Goal: Task Accomplishment & Management: Manage account settings

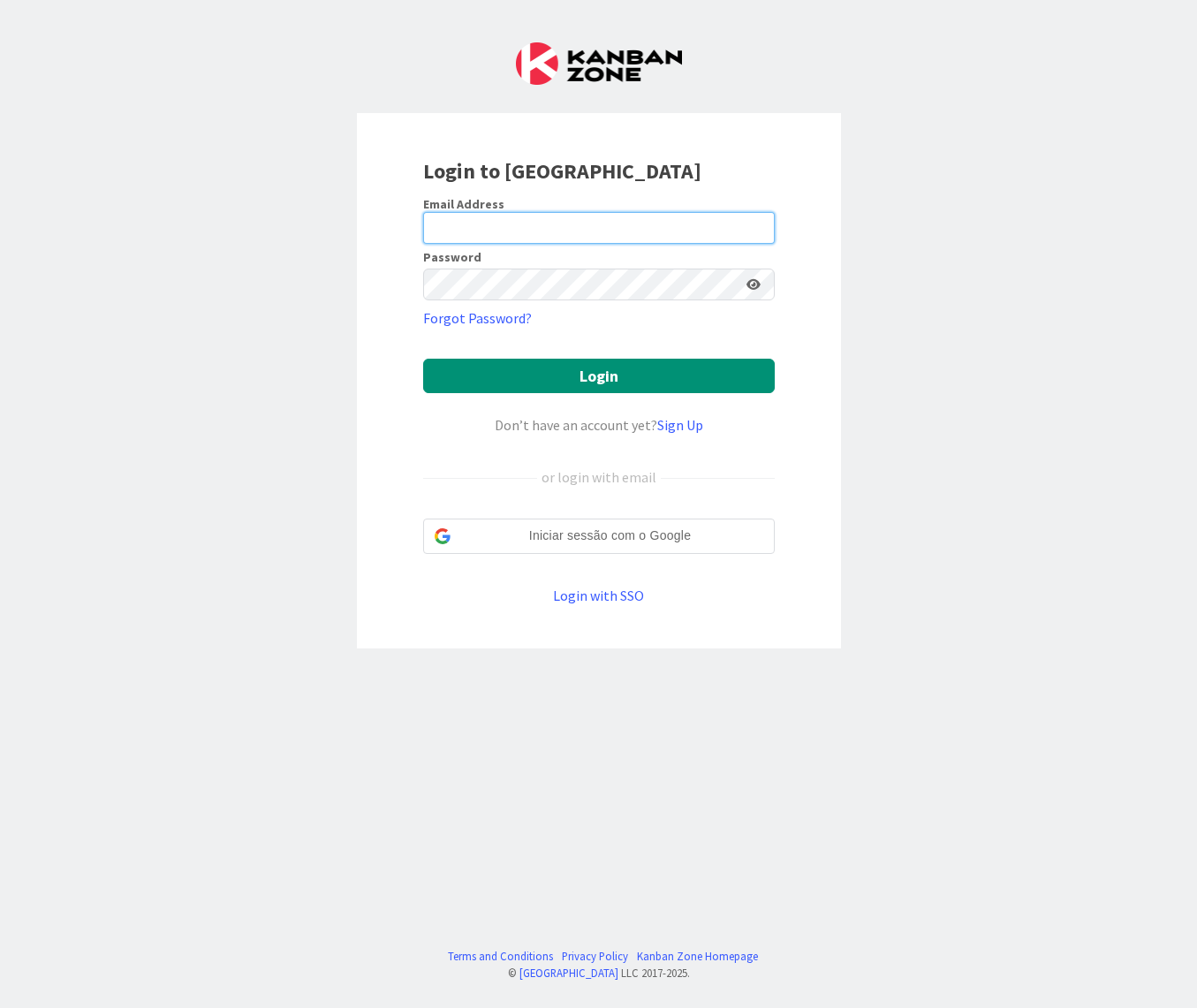
click at [496, 220] on input "email" at bounding box center [599, 228] width 351 height 32
type input "[PERSON_NAME][EMAIL_ADDRESS][PERSON_NAME][DOMAIN_NAME]"
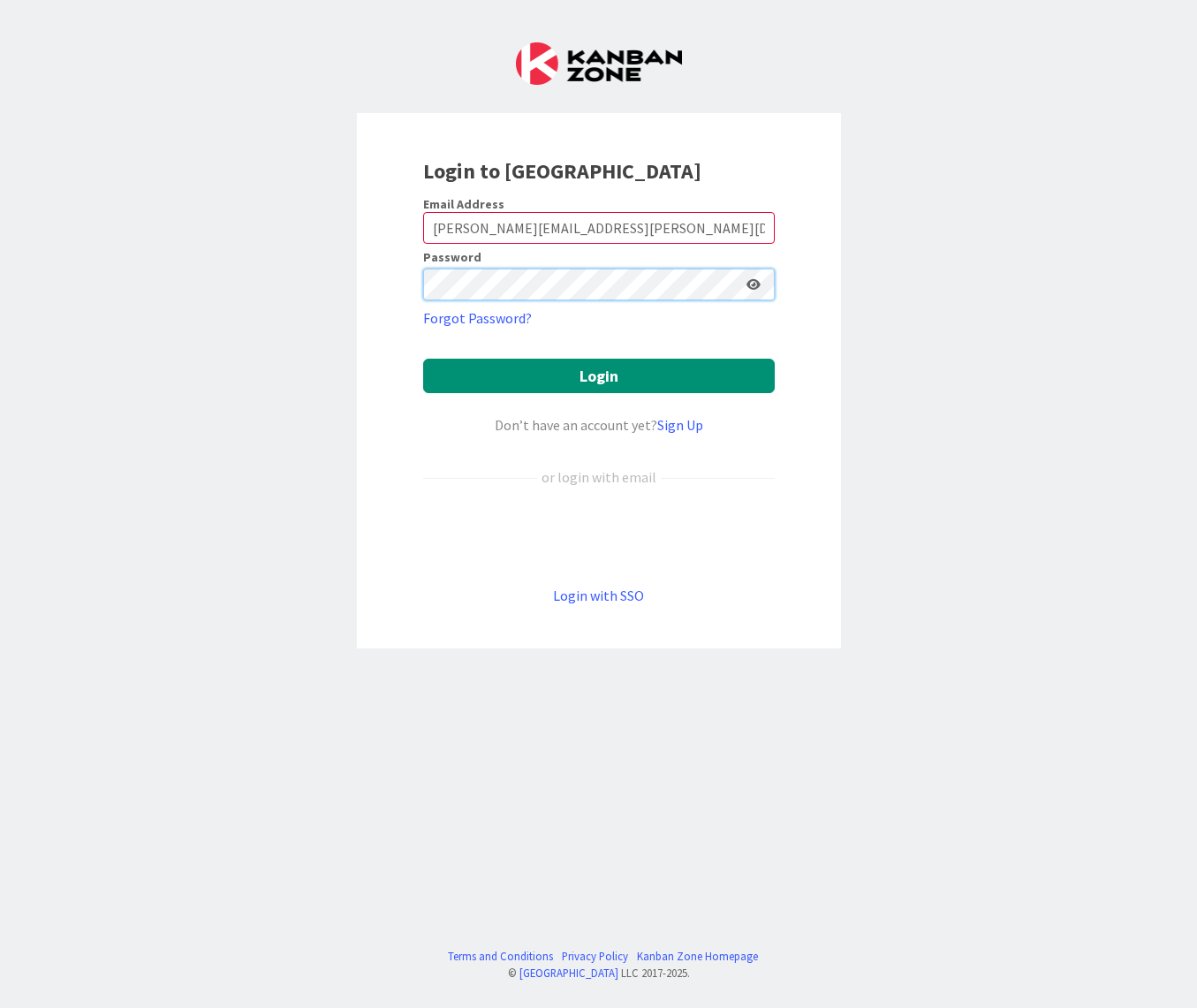
click at [423, 359] on button "Login" at bounding box center [599, 376] width 351 height 35
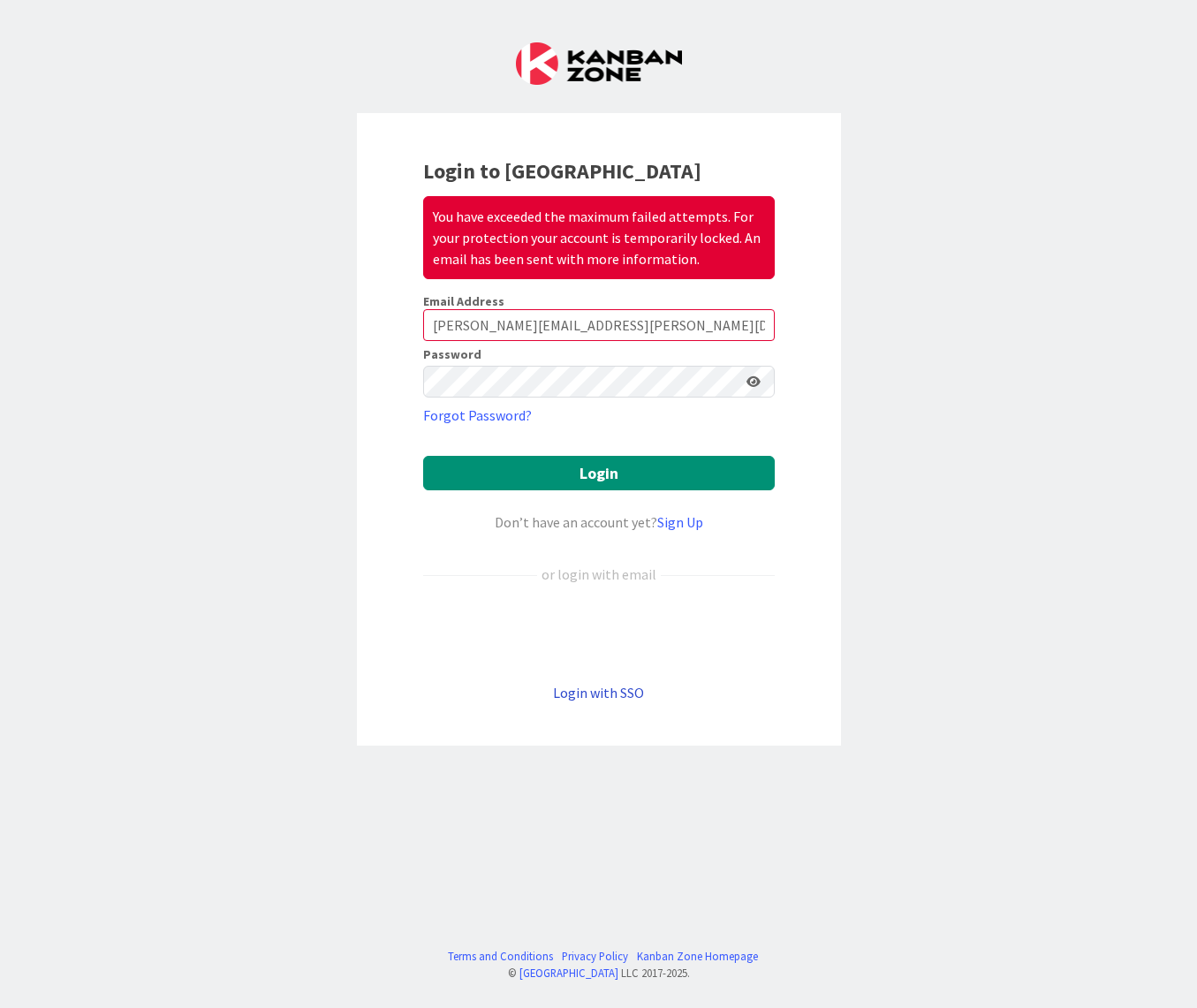
click at [577, 692] on link "Login with SSO" at bounding box center [598, 692] width 91 height 18
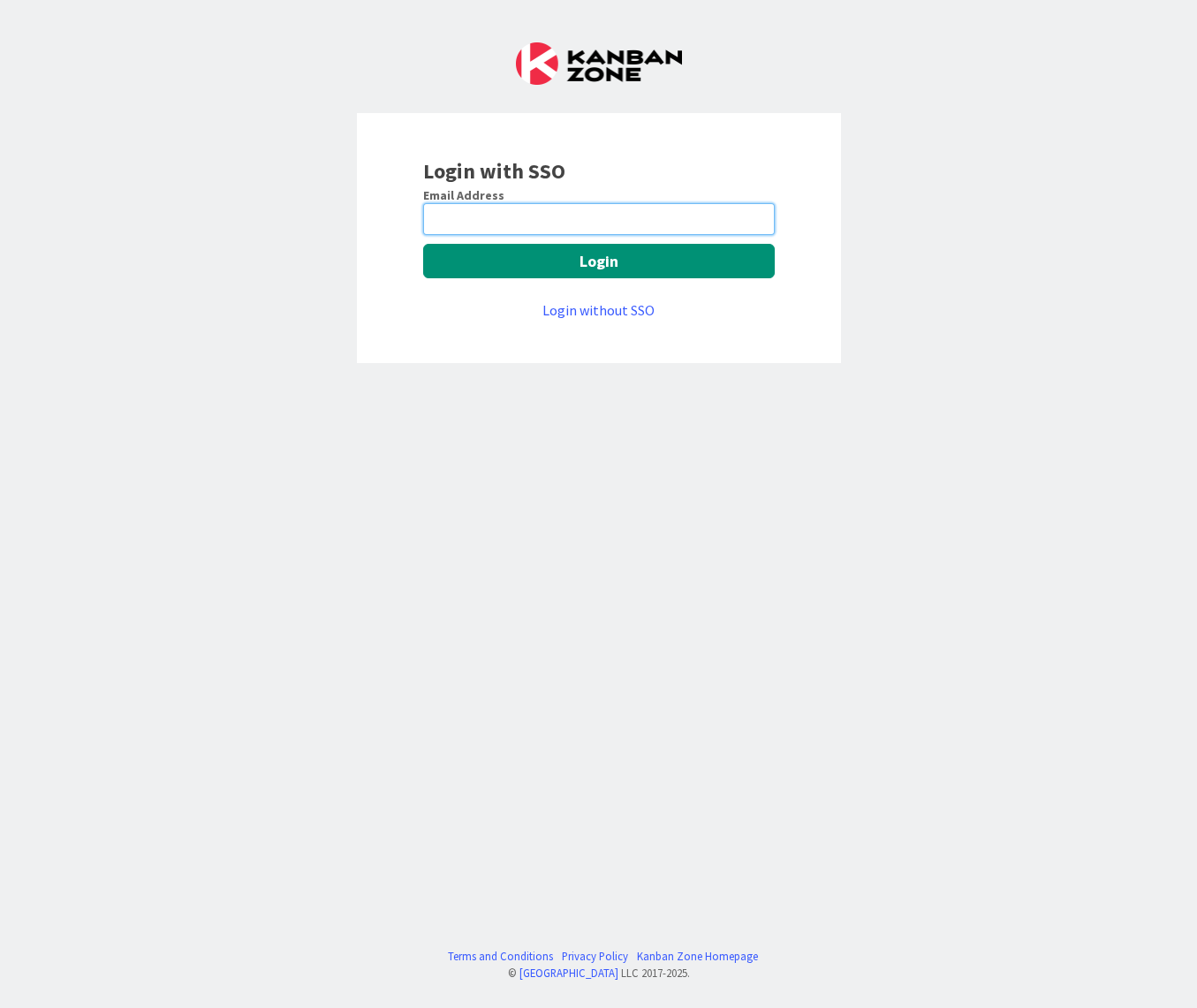
click at [506, 217] on input "email" at bounding box center [599, 219] width 351 height 32
type input "jose.lm.goncalves@igfej.mj.pt"
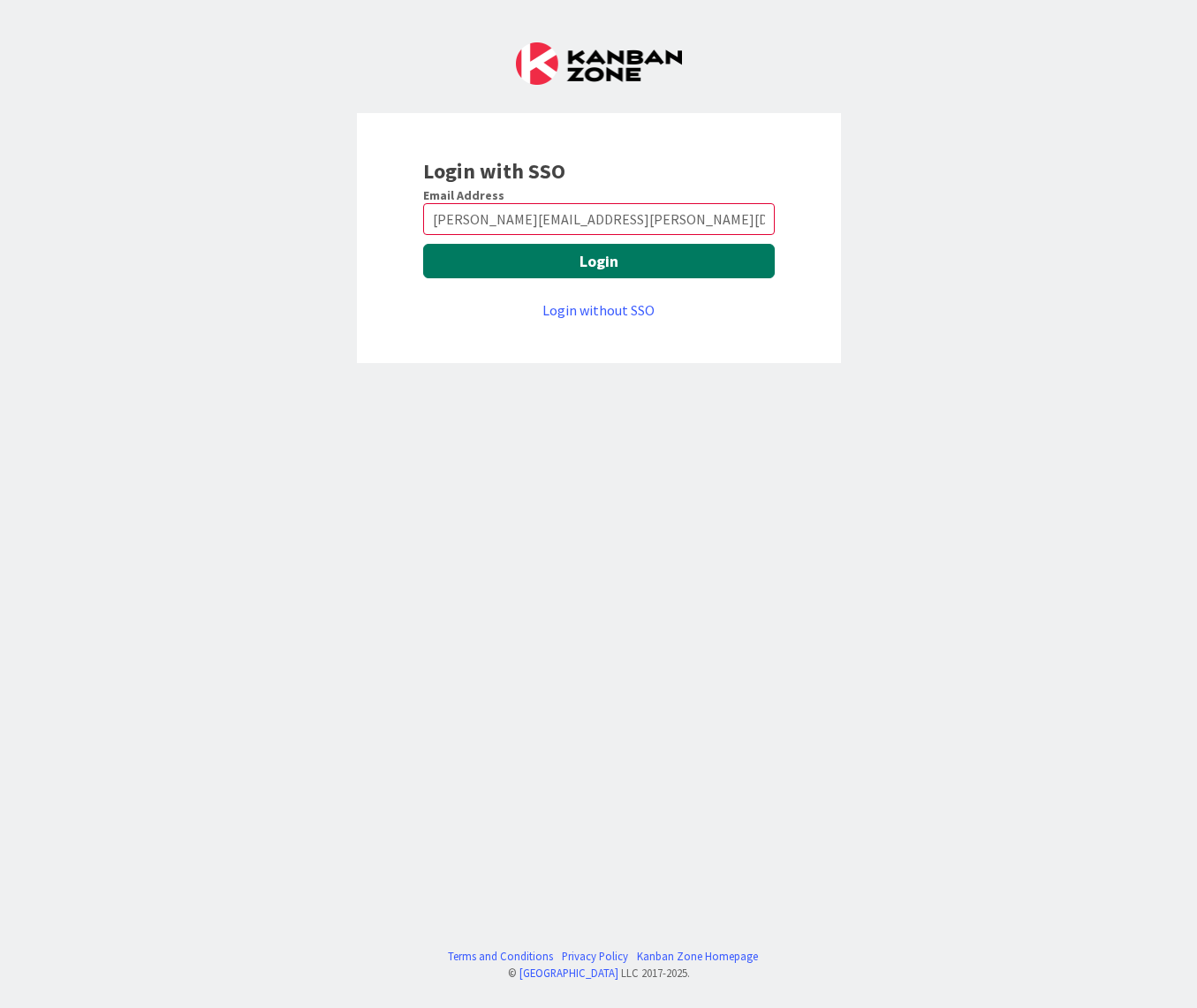
click at [562, 258] on button "Login" at bounding box center [599, 261] width 351 height 35
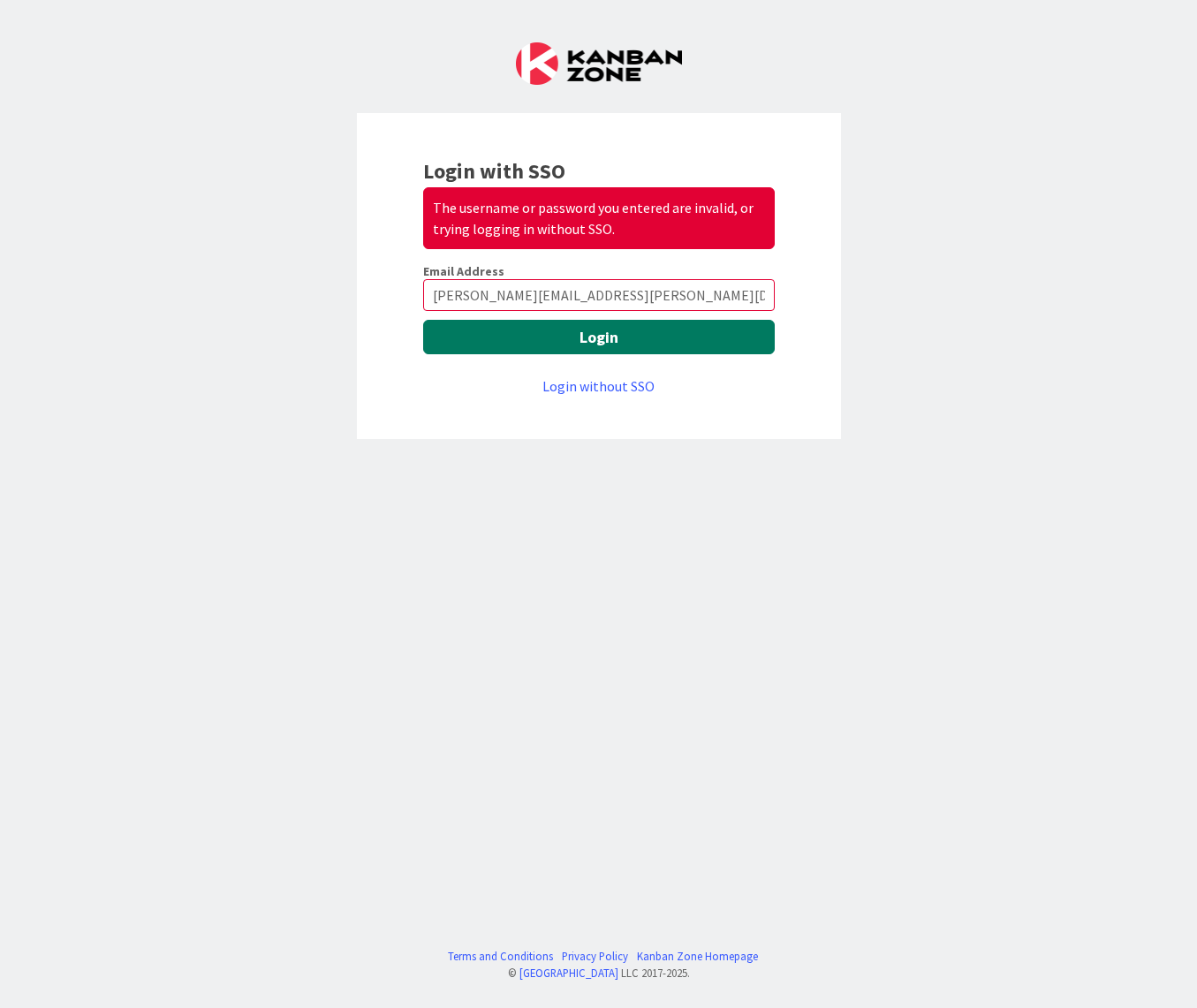
click at [573, 332] on button "Login" at bounding box center [599, 336] width 351 height 35
click at [590, 381] on link "Login without SSO" at bounding box center [598, 386] width 112 height 18
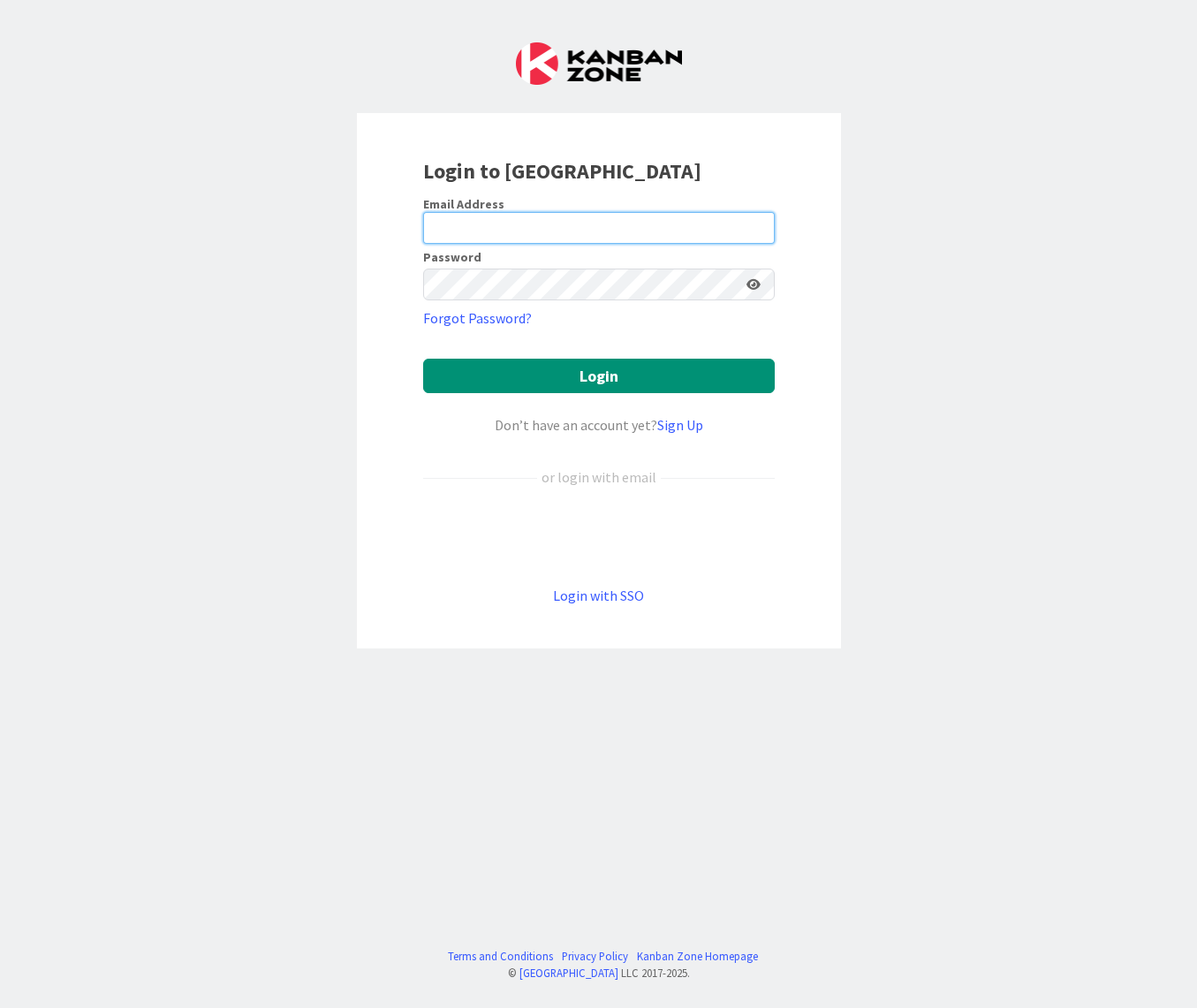
click at [527, 216] on input "email" at bounding box center [599, 228] width 351 height 32
type input "jose.lm.goncalves@igfej.mj.pt"
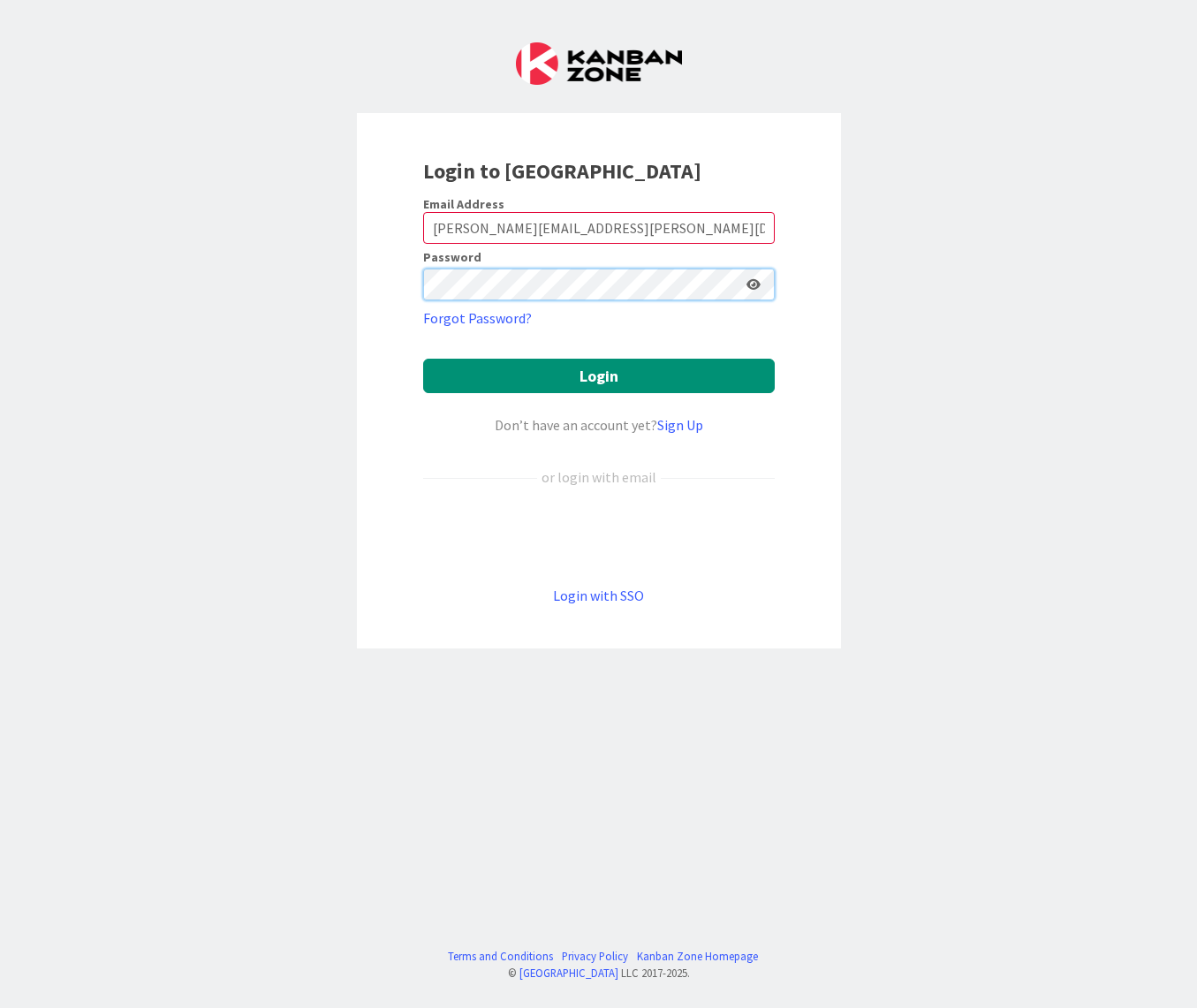
click at [423, 359] on button "Login" at bounding box center [599, 376] width 351 height 35
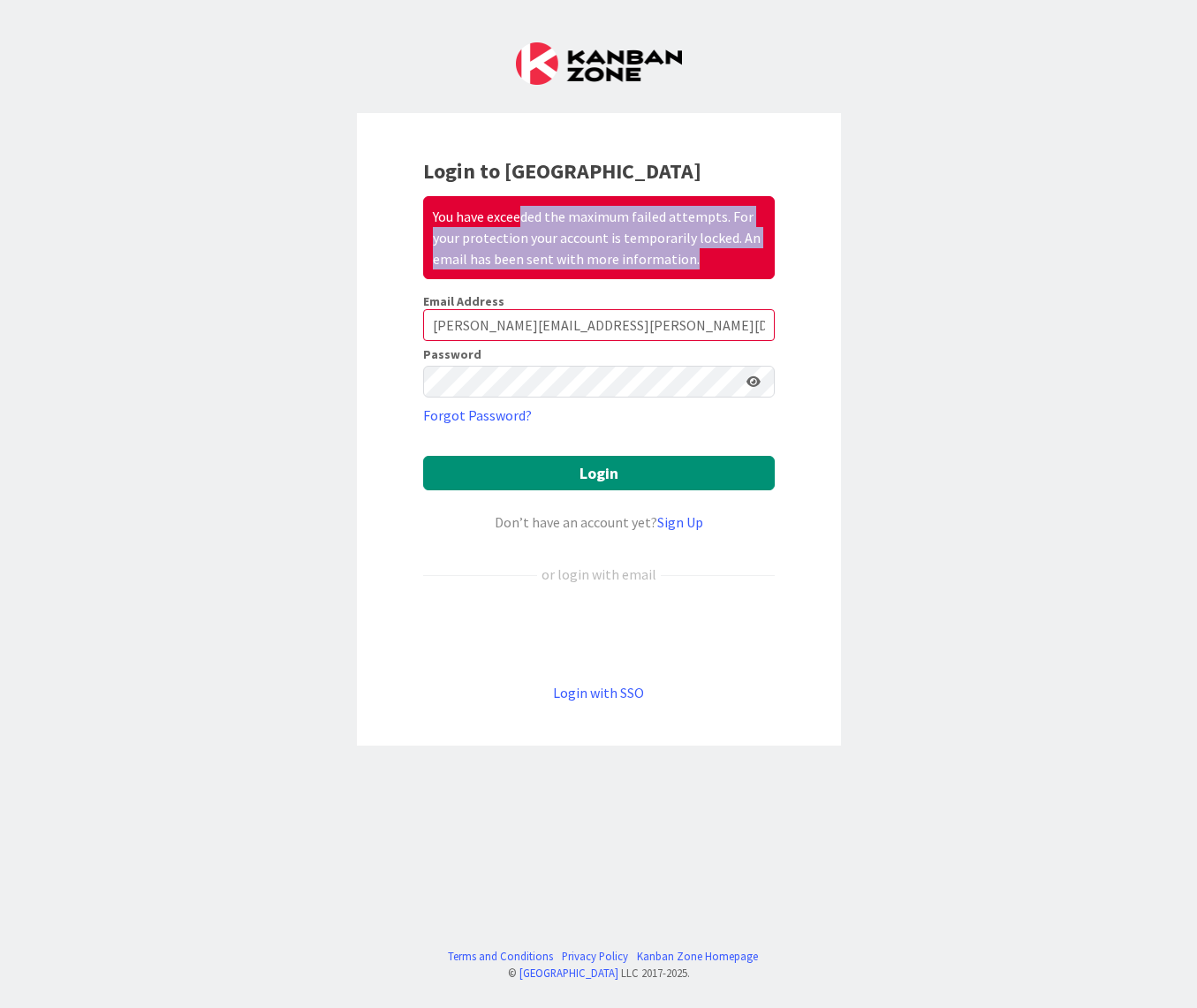
drag, startPoint x: 524, startPoint y: 211, endPoint x: 729, endPoint y: 252, distance: 209.1
click at [729, 252] on div "You have exceeded the maximum failed attempts. For your protection your account…" at bounding box center [599, 237] width 351 height 83
drag, startPoint x: 729, startPoint y: 252, endPoint x: 656, endPoint y: 253, distance: 73.0
click at [656, 253] on div "You have exceeded the maximum failed attempts. For your protection your account…" at bounding box center [599, 237] width 351 height 83
drag, startPoint x: 660, startPoint y: 238, endPoint x: 767, endPoint y: 270, distance: 111.7
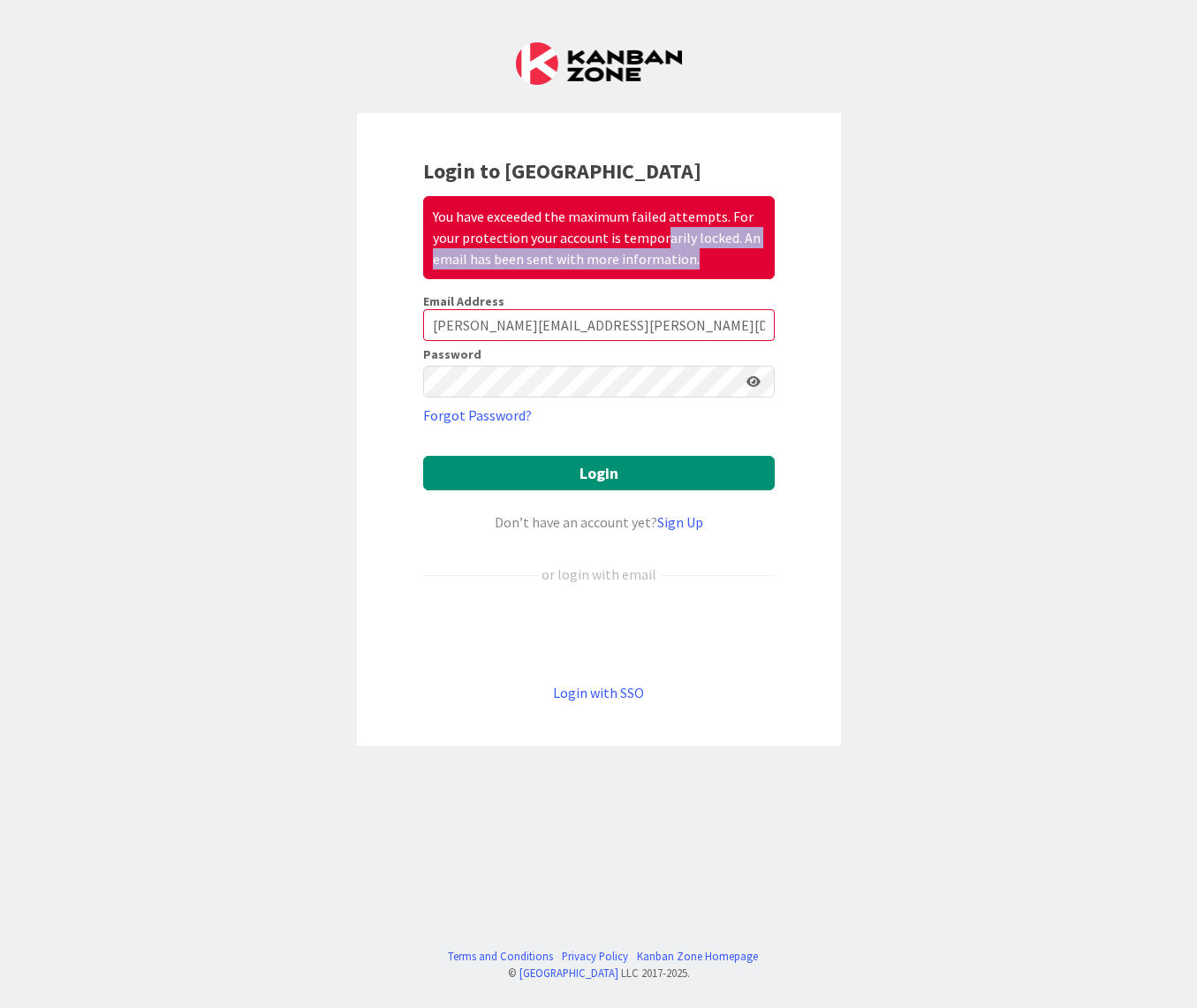
click at [767, 270] on div "You have exceeded the maximum failed attempts. For your protection your account…" at bounding box center [599, 237] width 351 height 83
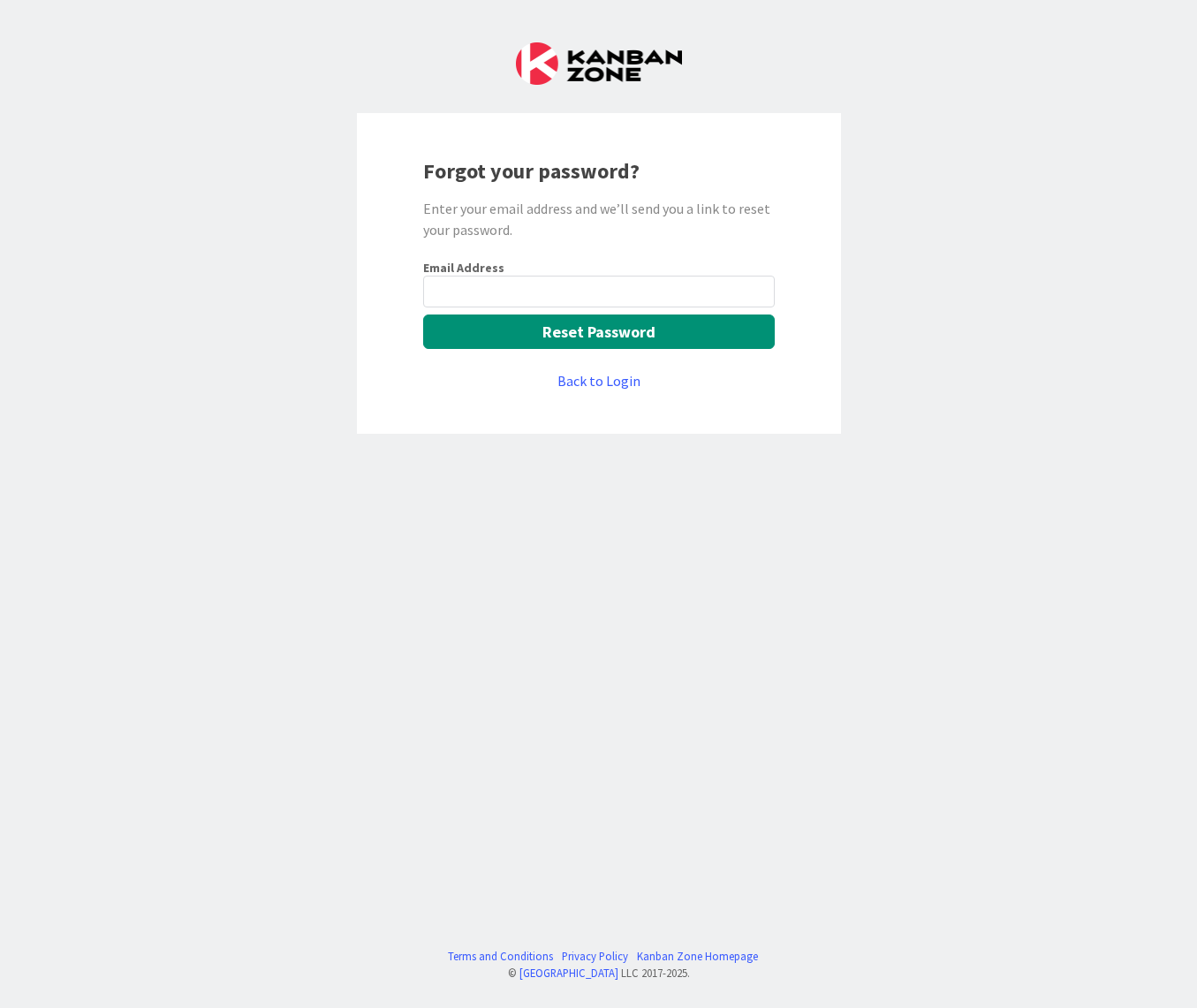
click at [477, 283] on input "email" at bounding box center [599, 291] width 351 height 32
type input "2"
type input "[PERSON_NAME][EMAIL_ADDRESS][PERSON_NAME][DOMAIN_NAME]"
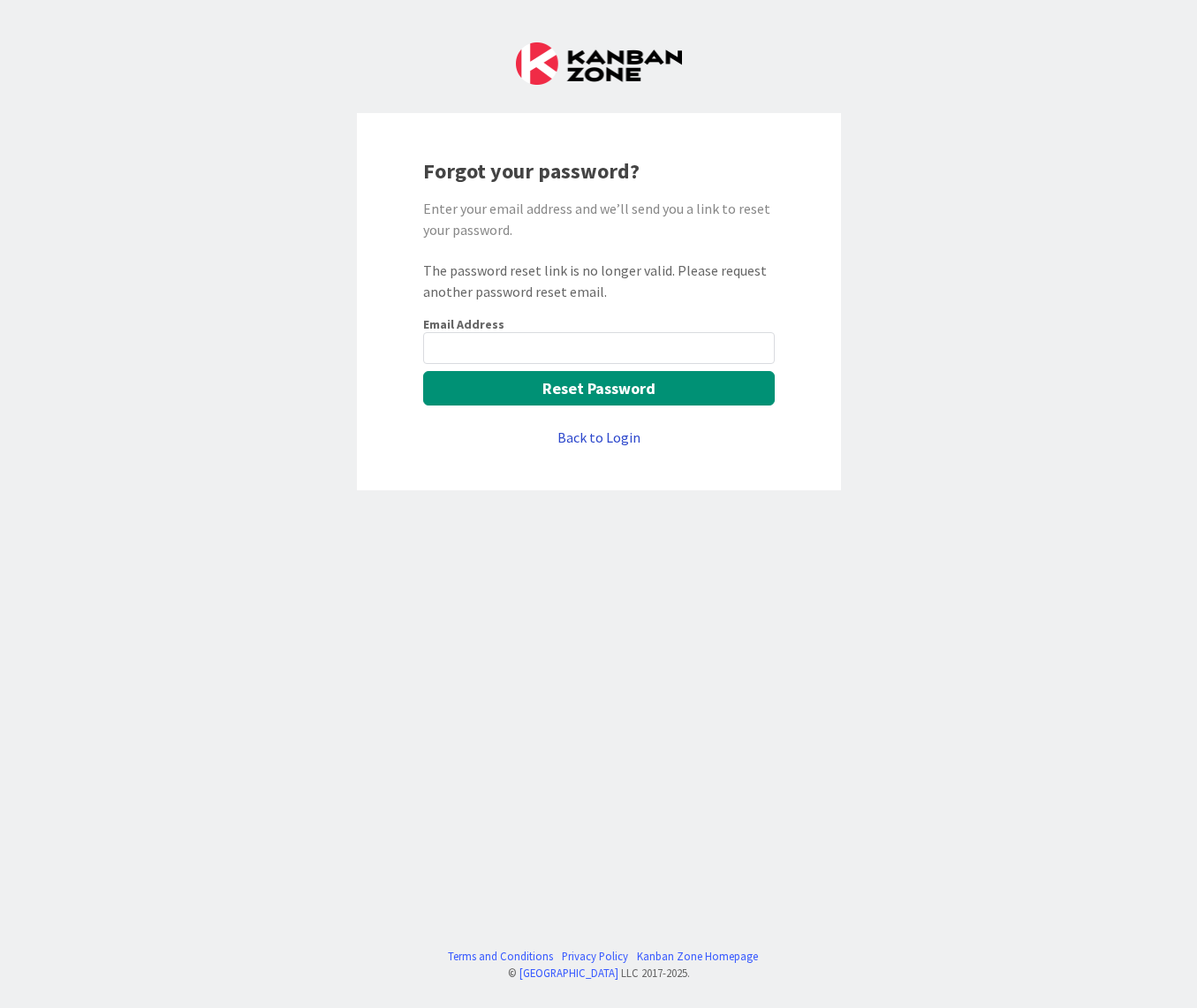
click at [587, 436] on link "Back to Login" at bounding box center [599, 437] width 83 height 21
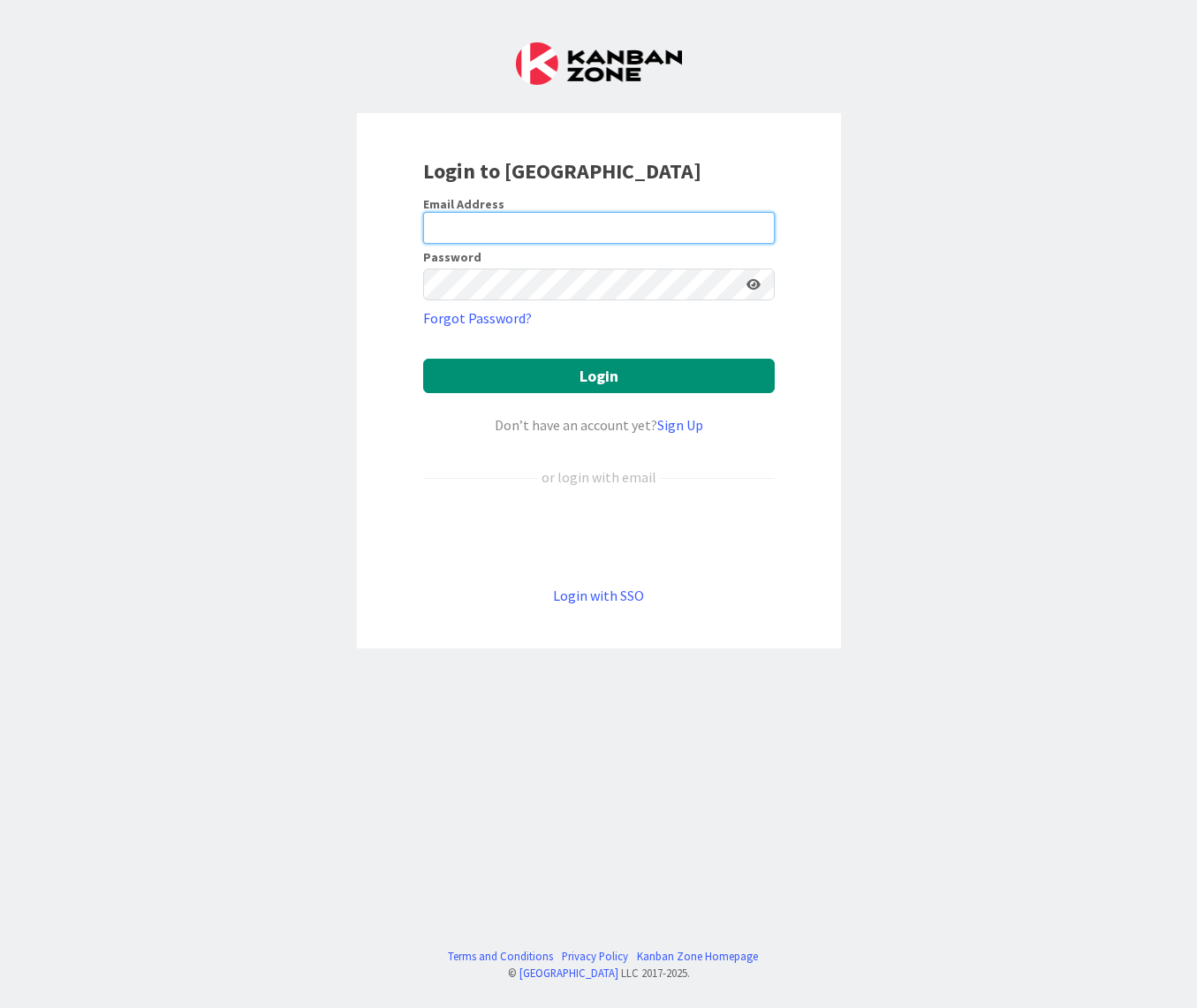
click at [486, 216] on input "email" at bounding box center [599, 228] width 351 height 32
type input "jose.lm.goncalves@igfej.mj.pt"
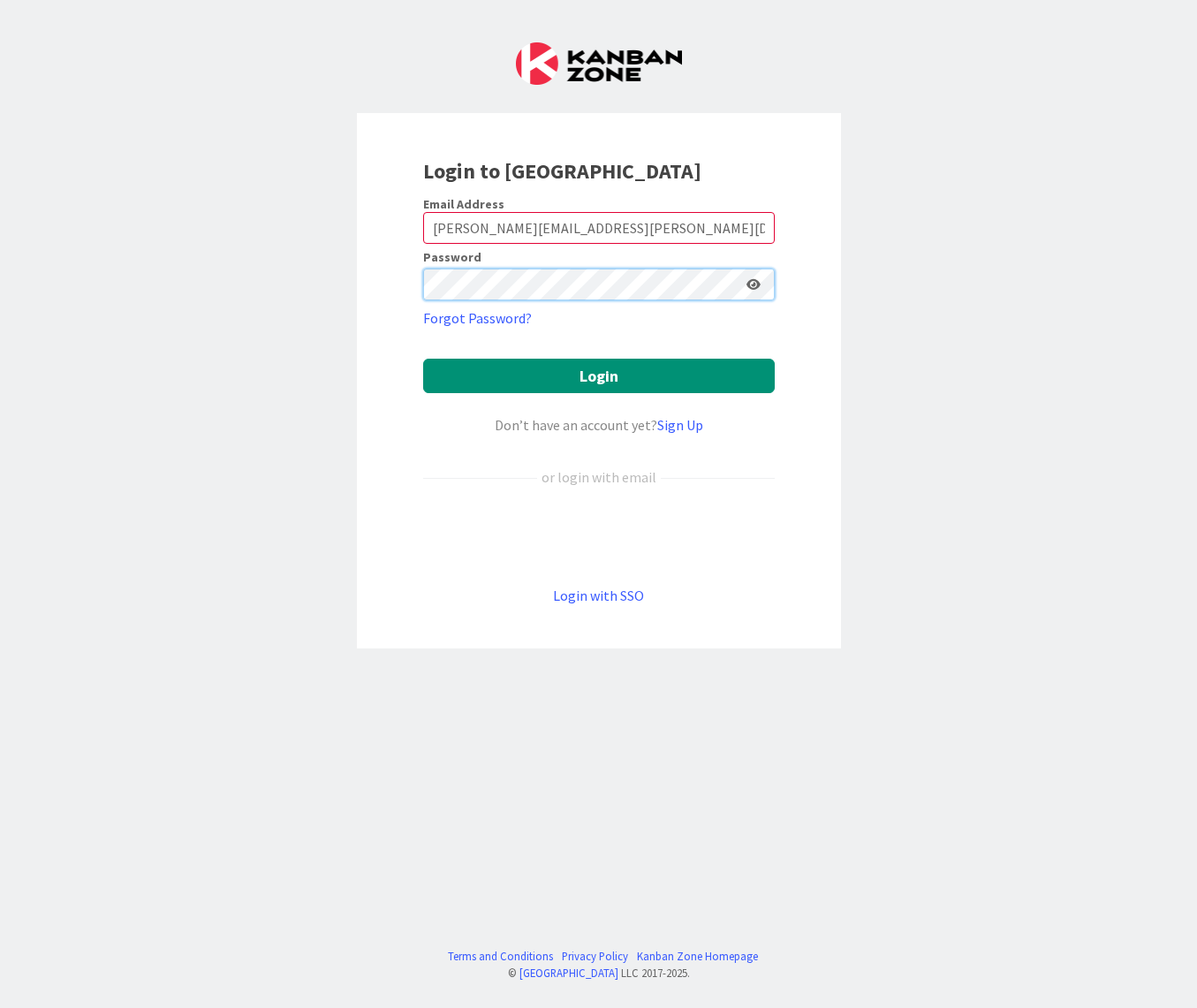
click at [423, 359] on button "Login" at bounding box center [599, 376] width 351 height 35
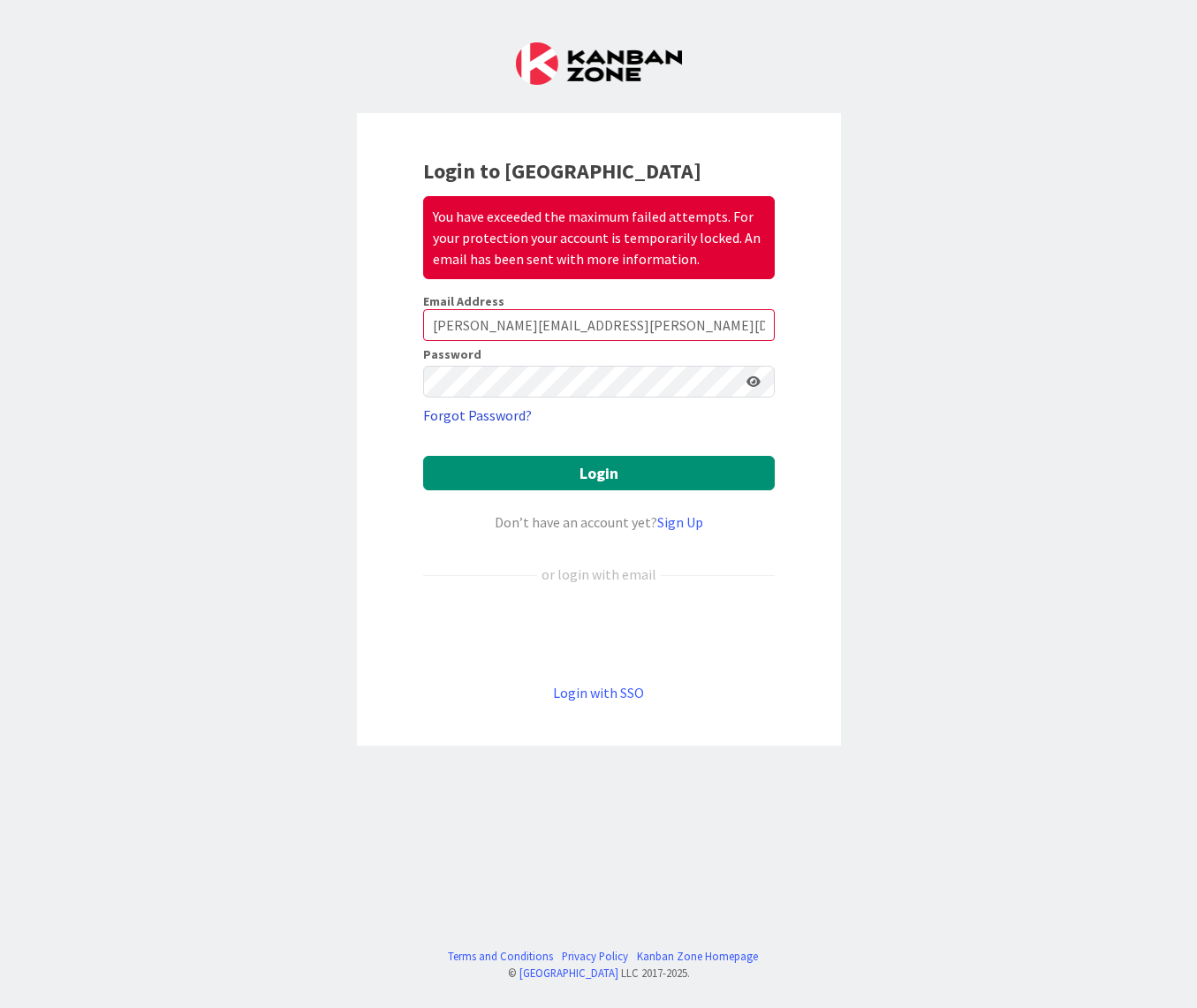
click at [469, 405] on link "Forgot Password?" at bounding box center [477, 415] width 108 height 21
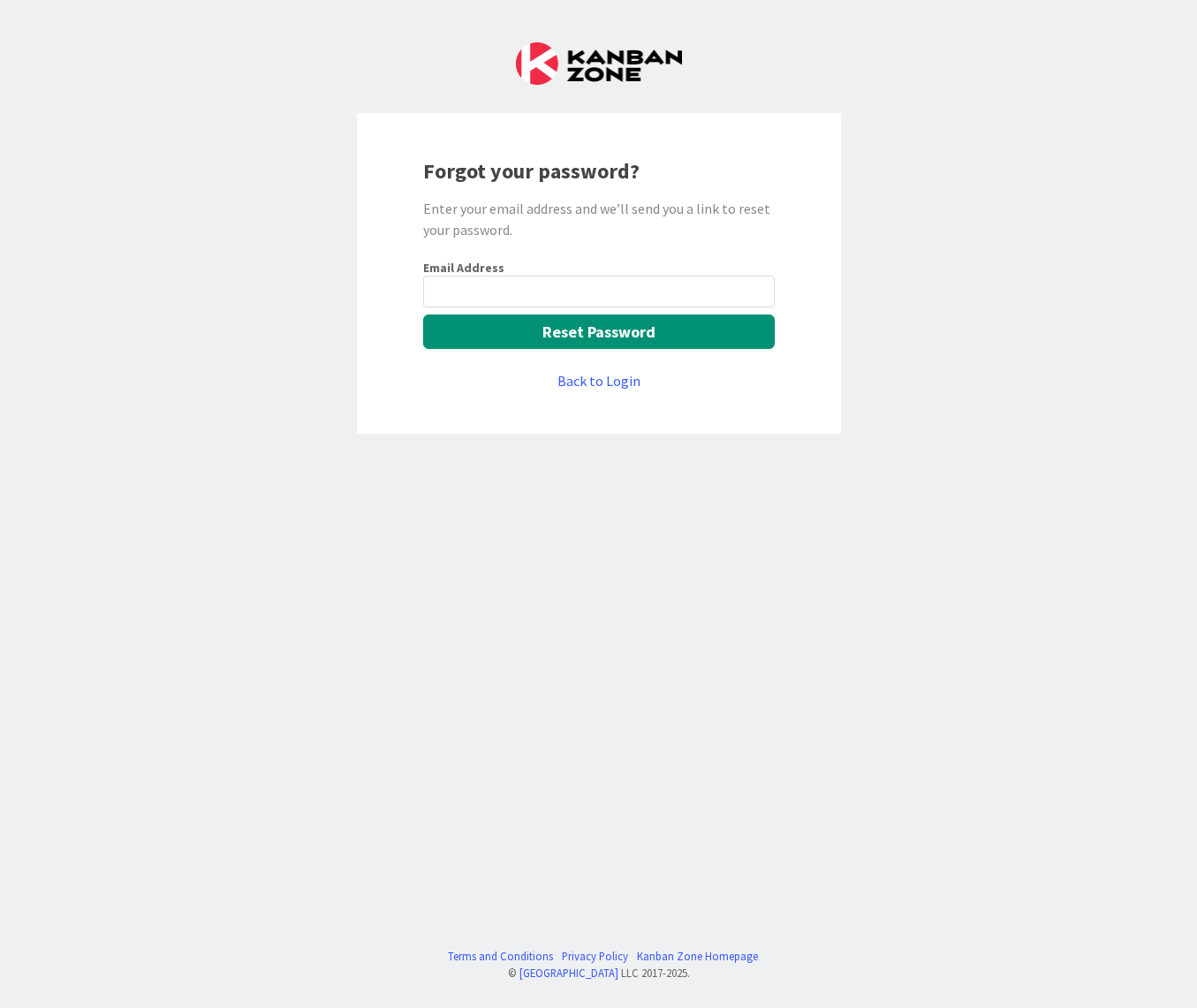
click at [494, 293] on input "email" at bounding box center [599, 291] width 351 height 32
type input "jose.lm.goncalves@igfej.mj.pt"
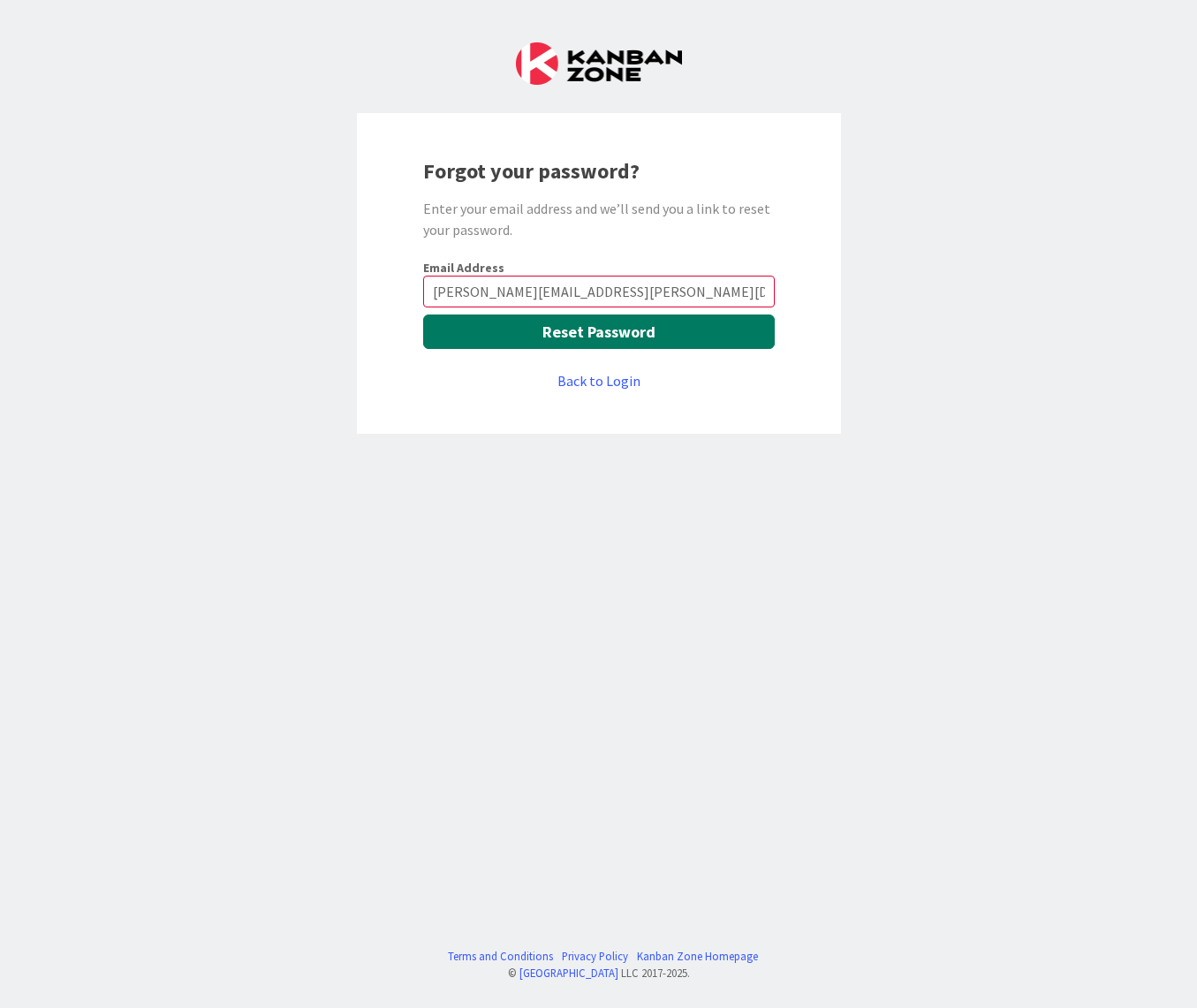
click at [423, 315] on button "Reset Password" at bounding box center [599, 332] width 351 height 35
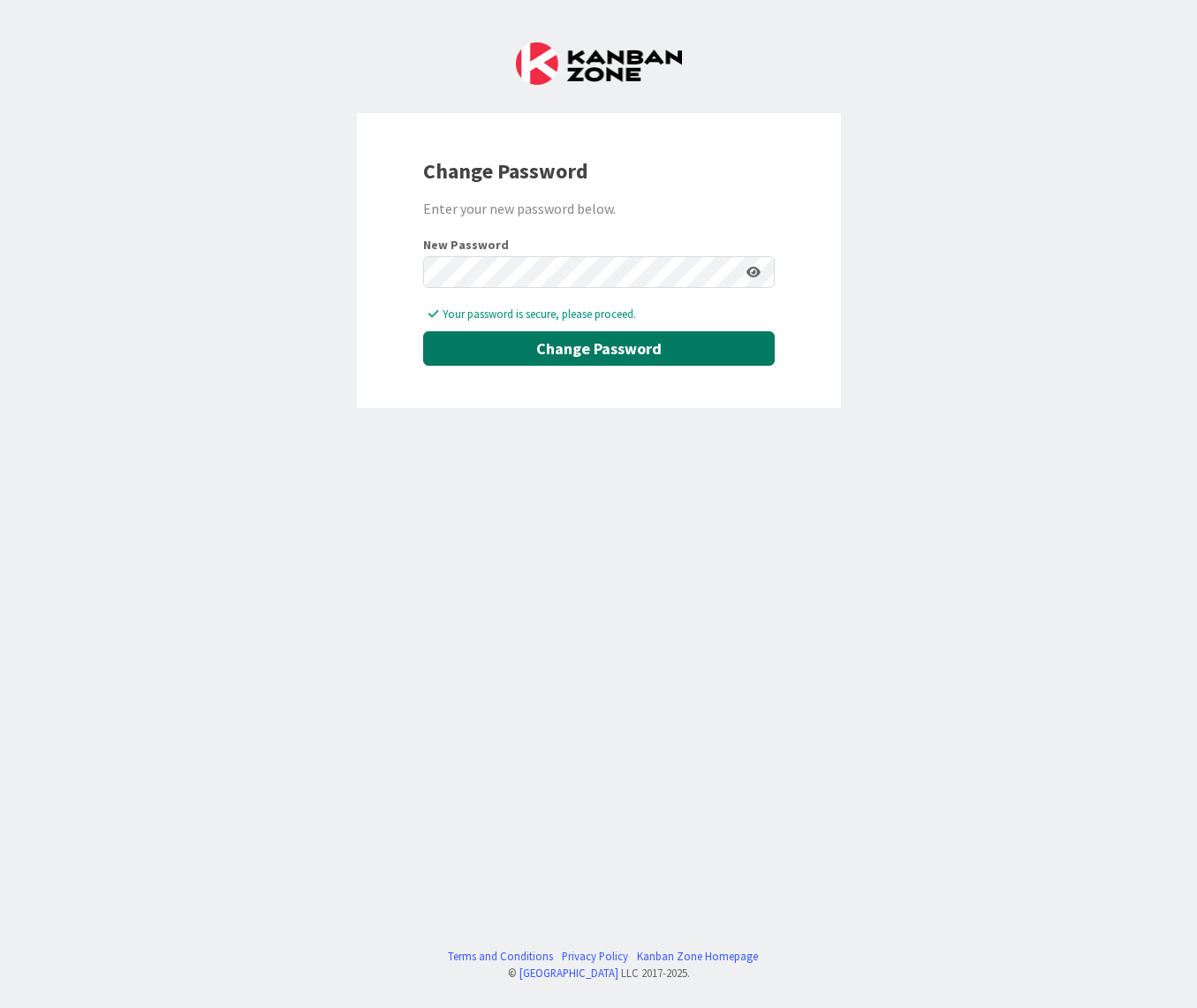
click at [558, 343] on button "Change Password" at bounding box center [599, 348] width 351 height 35
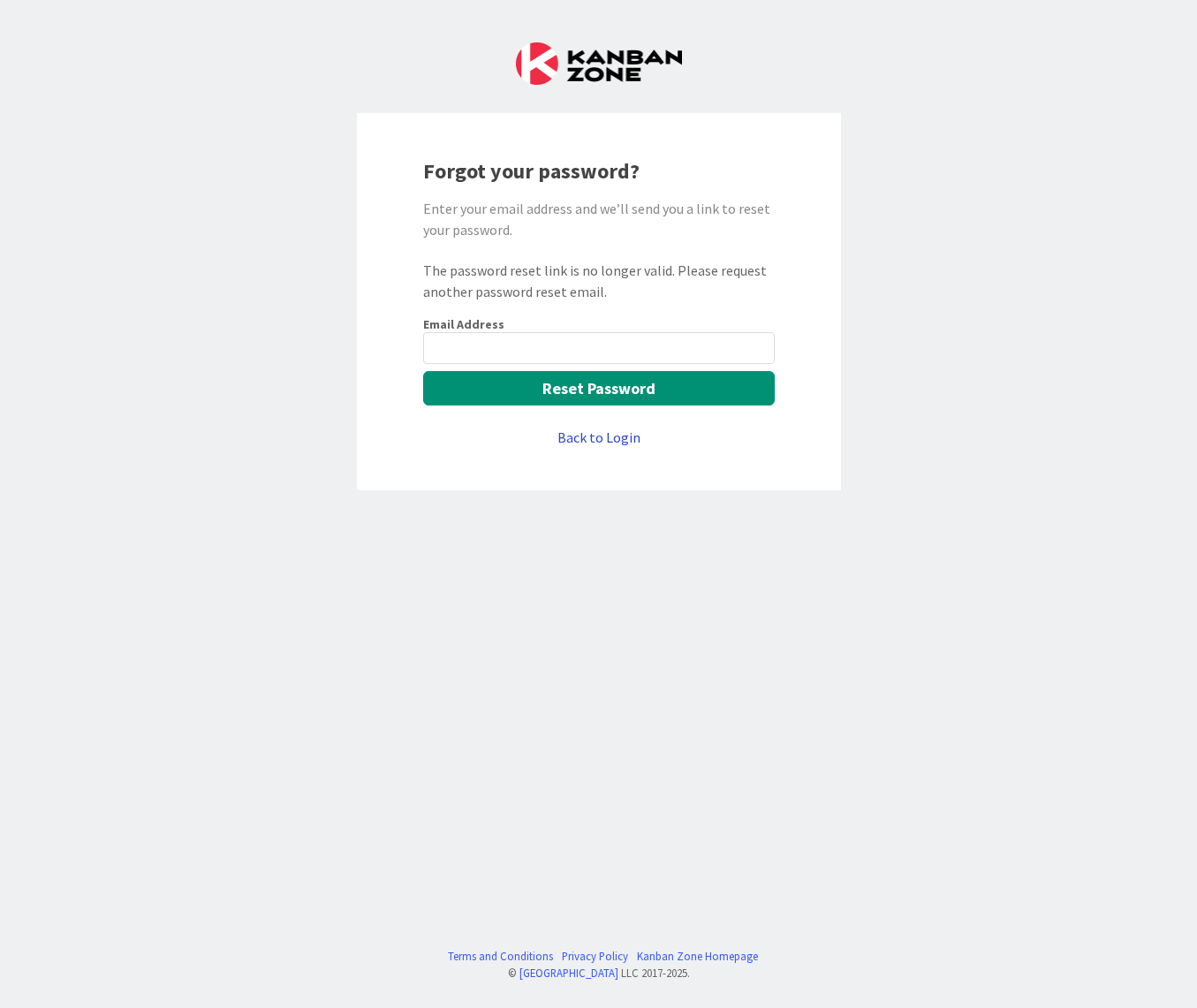
click at [626, 444] on link "Back to Login" at bounding box center [599, 437] width 83 height 21
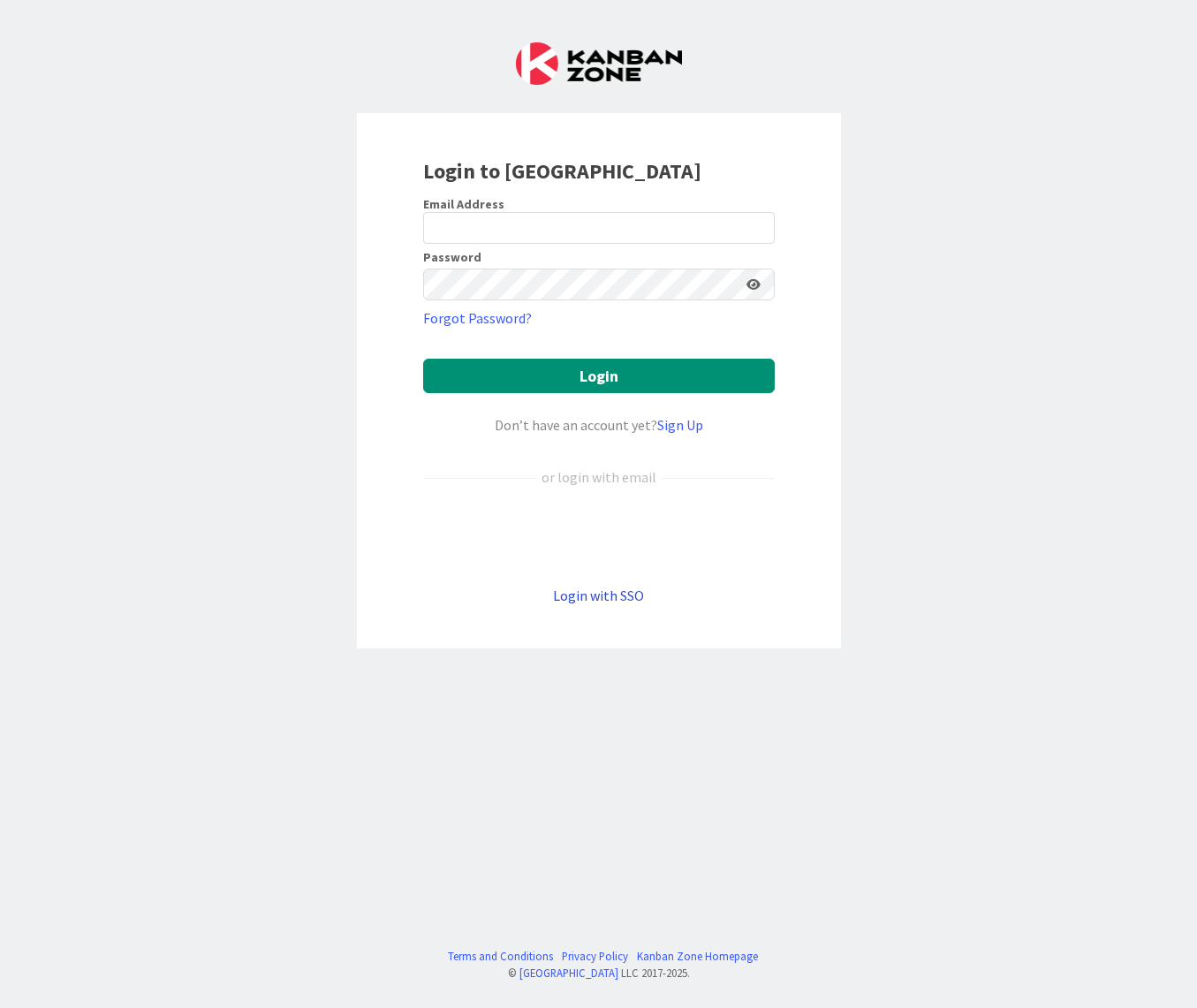
click at [612, 595] on link "Login with SSO" at bounding box center [598, 595] width 91 height 18
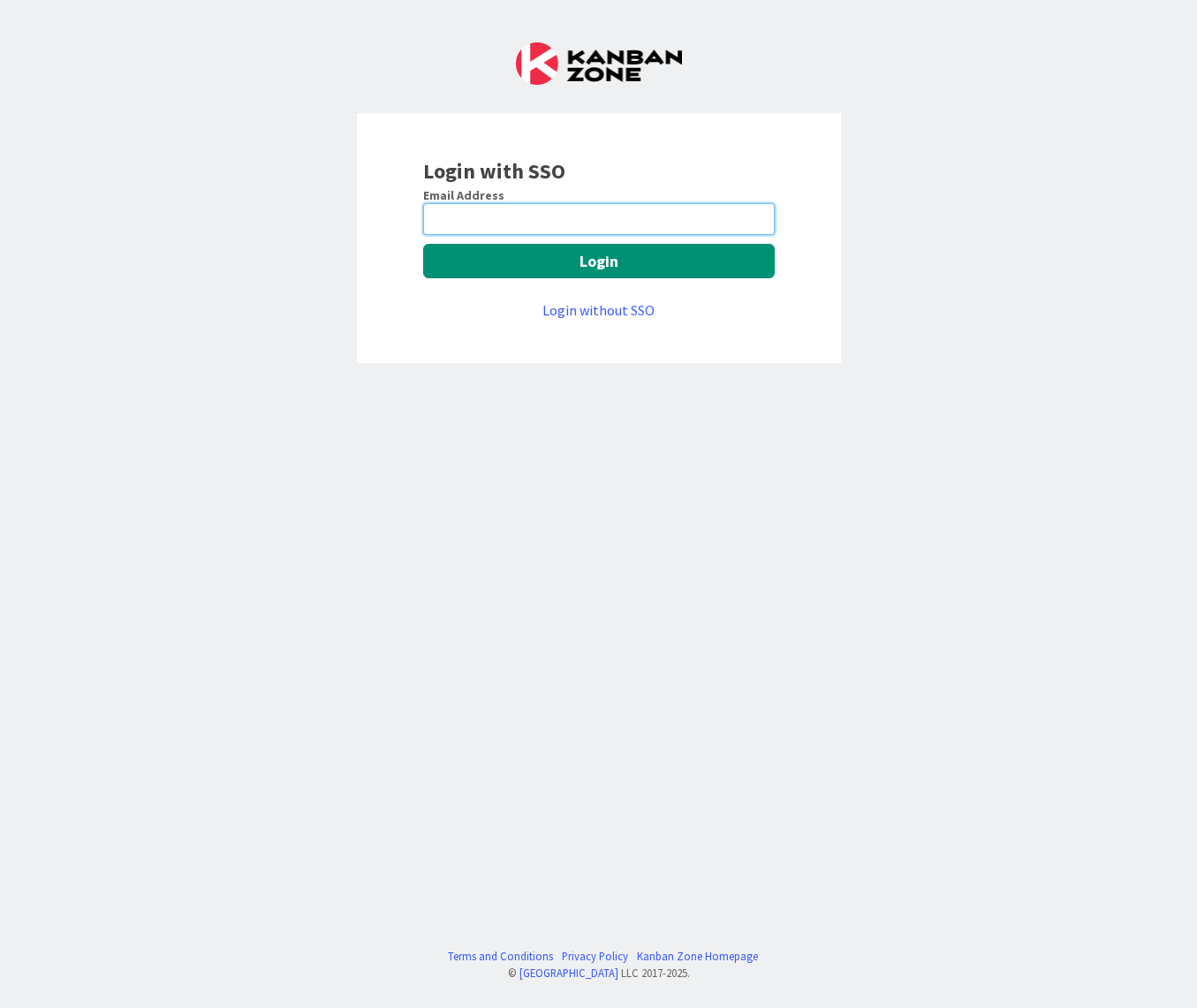
click at [498, 224] on input "email" at bounding box center [599, 219] width 351 height 32
type input "[PERSON_NAME][EMAIL_ADDRESS][PERSON_NAME][DOMAIN_NAME]"
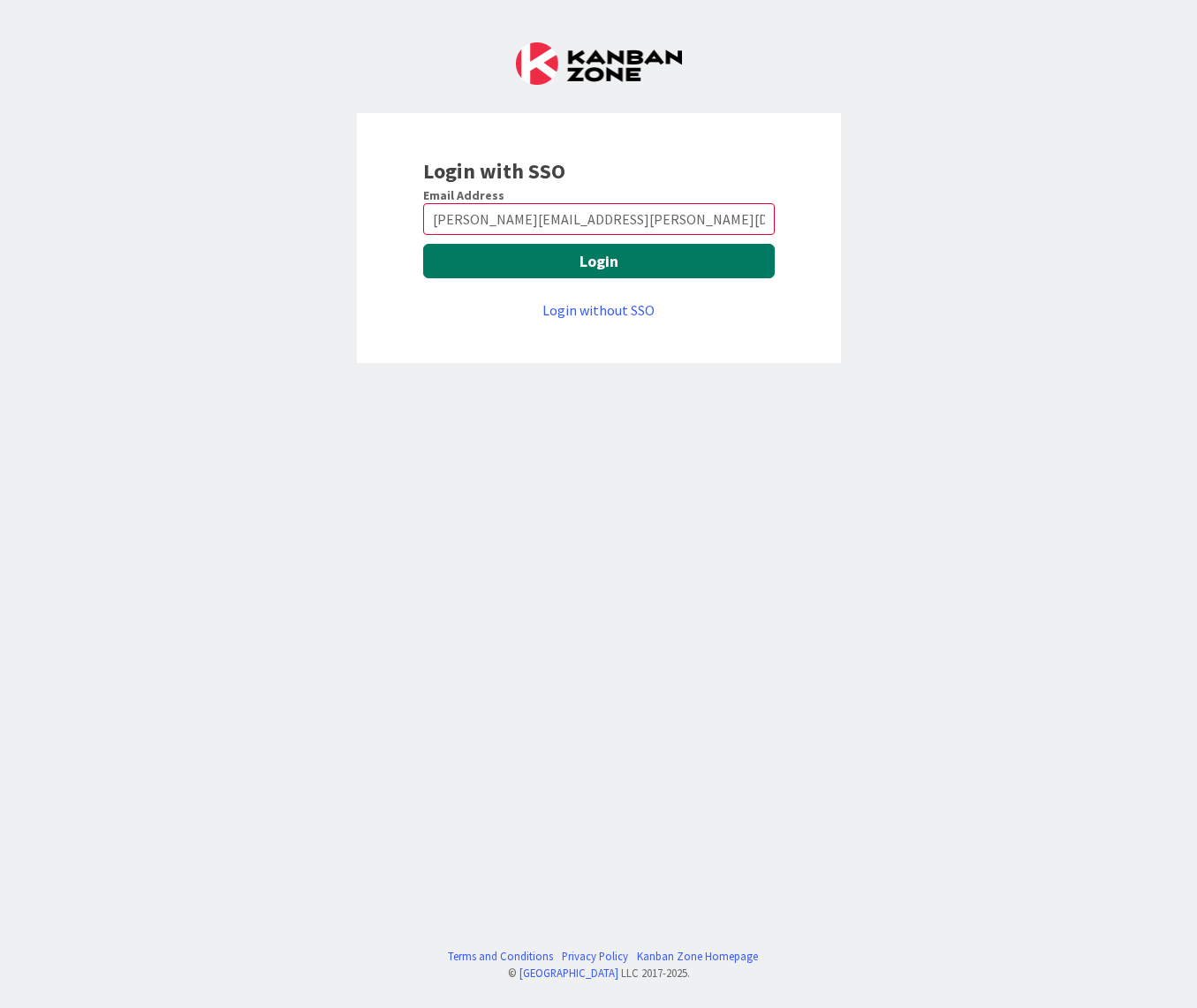
click at [423, 244] on button "Login" at bounding box center [599, 261] width 351 height 35
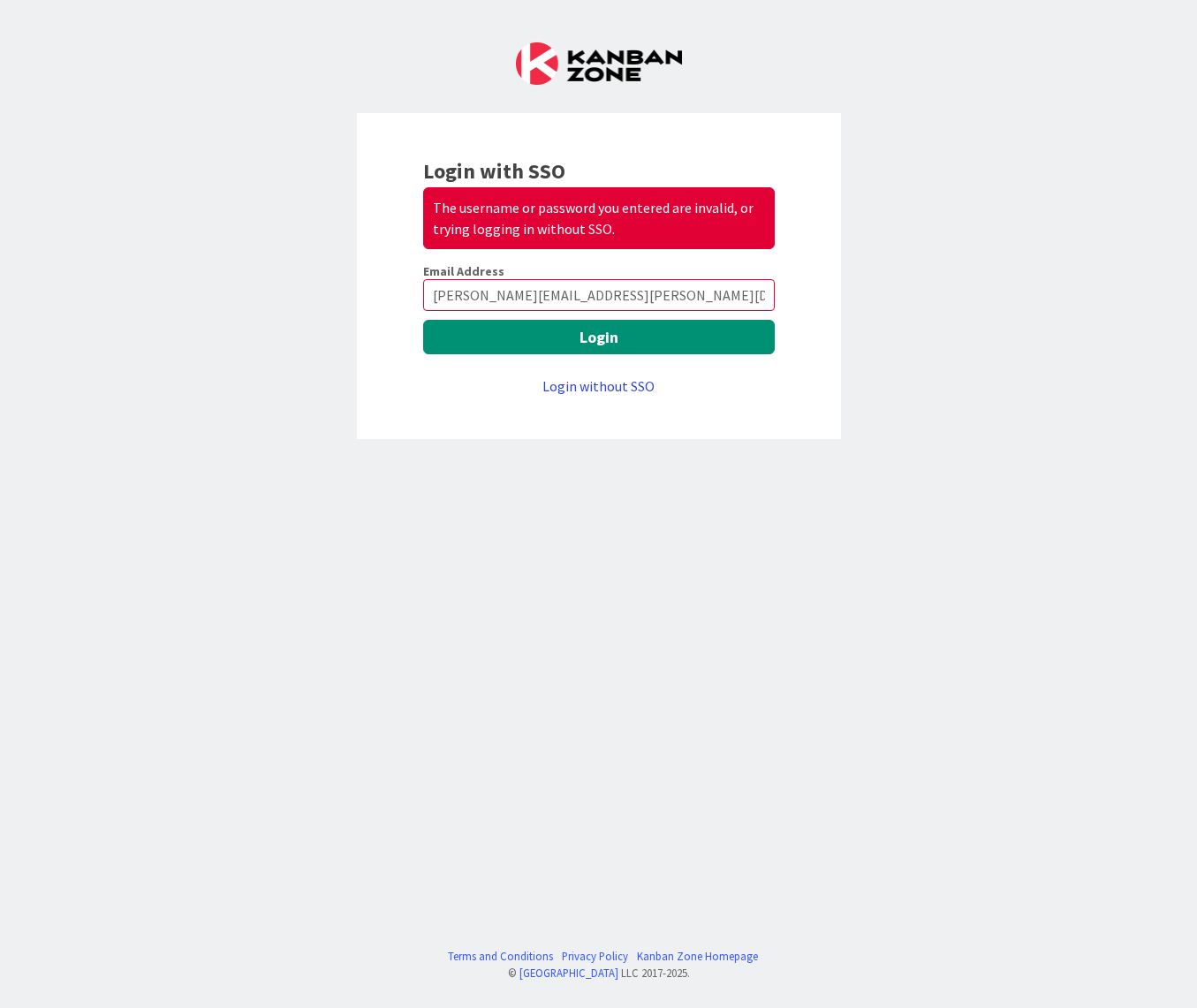
click at [616, 385] on link "Login without SSO" at bounding box center [598, 386] width 112 height 18
